Goal: Find specific page/section: Find specific page/section

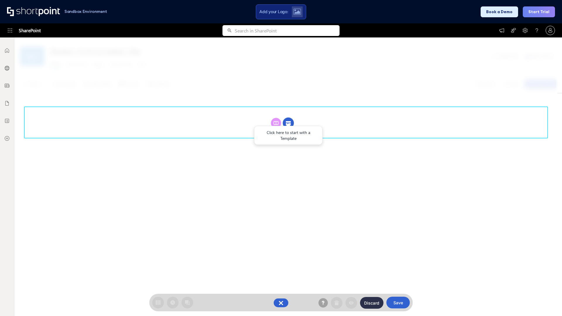
click at [288, 123] on circle at bounding box center [288, 123] width 11 height 11
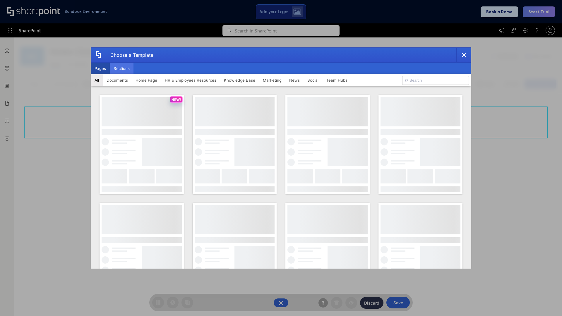
click at [122, 69] on button "Sections" at bounding box center [122, 69] width 24 height 12
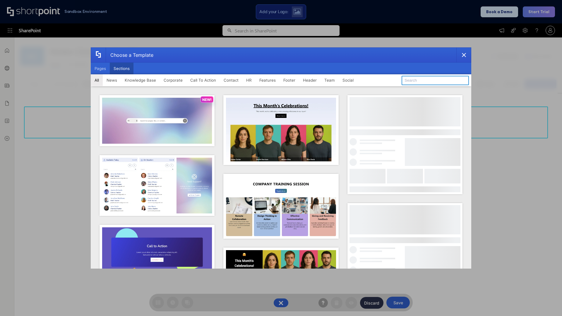
type input "HR"
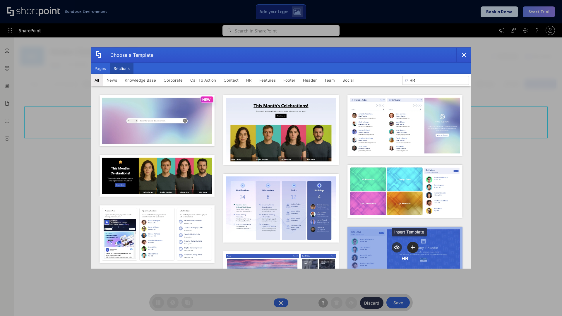
click at [411, 246] on icon "template selector" at bounding box center [413, 247] width 4 height 4
